Goal: Use online tool/utility: Utilize a website feature to perform a specific function

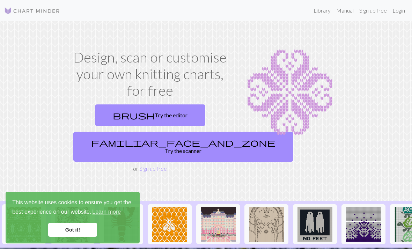
click at [181, 145] on link "familiar_face_and_zone Try the scanner" at bounding box center [183, 147] width 220 height 30
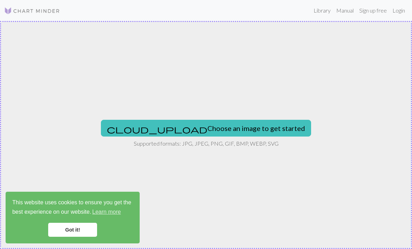
click at [251, 132] on button "cloud_upload Choose an image to get started" at bounding box center [206, 128] width 210 height 17
type input "C:\fakepath\IMG_1238.jpeg"
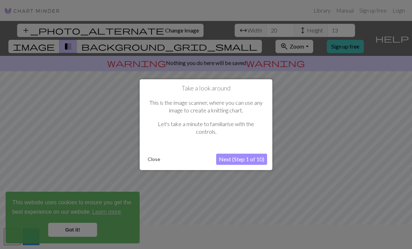
click at [158, 161] on button "Close" at bounding box center [154, 159] width 18 height 10
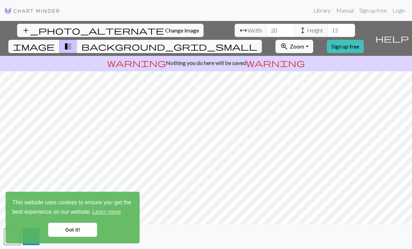
click at [247, 29] on span "Width" at bounding box center [254, 30] width 15 height 8
click at [266, 31] on input "20" at bounding box center [280, 30] width 28 height 13
type input "2"
type input "125"
click at [165, 27] on span "Change image" at bounding box center [182, 30] width 34 height 7
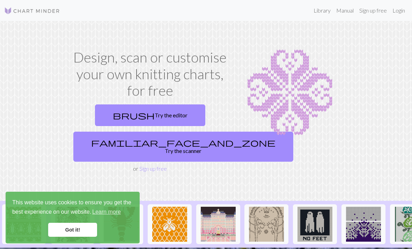
click at [175, 118] on link "brush Try the editor" at bounding box center [150, 115] width 110 height 22
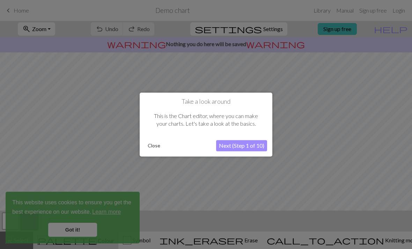
click at [155, 146] on button "Close" at bounding box center [154, 145] width 18 height 10
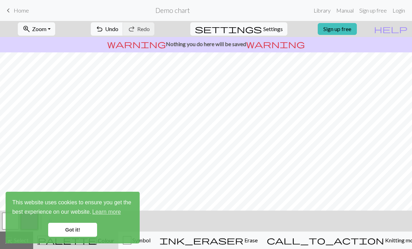
click at [86, 226] on link "Got it!" at bounding box center [72, 230] width 49 height 14
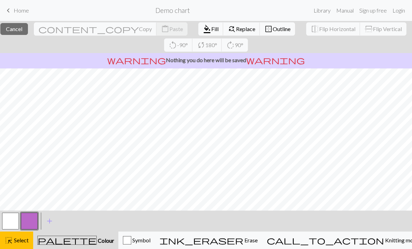
click at [131, 237] on div "button" at bounding box center [127, 240] width 8 height 8
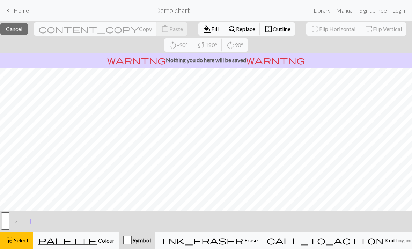
click at [106, 241] on div "palette Colour Colour" at bounding box center [76, 240] width 77 height 9
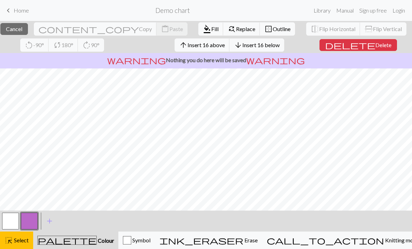
click at [380, 51] on button "delete Delete" at bounding box center [357, 45] width 77 height 12
